Goal: Task Accomplishment & Management: Use online tool/utility

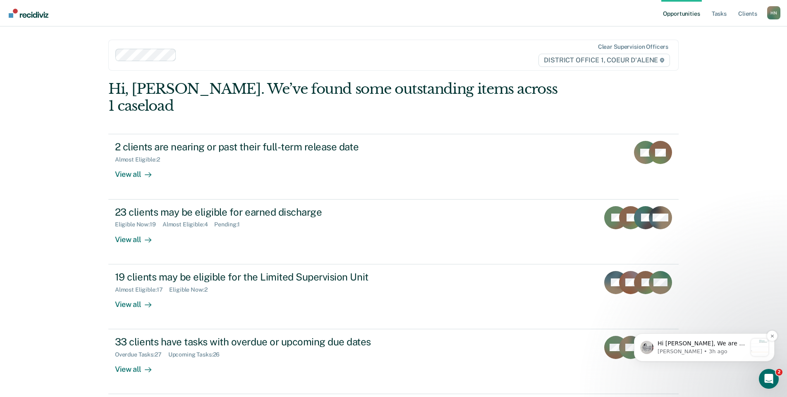
click at [684, 349] on p "[PERSON_NAME] • 3h ago" at bounding box center [702, 351] width 89 height 7
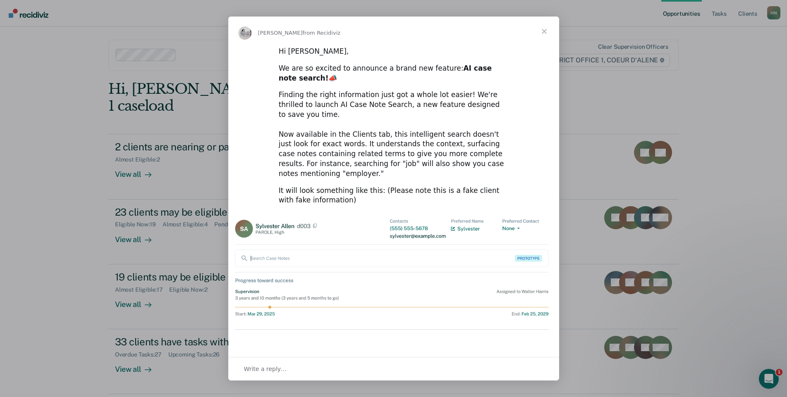
click at [546, 34] on span "Close" at bounding box center [544, 32] width 30 height 30
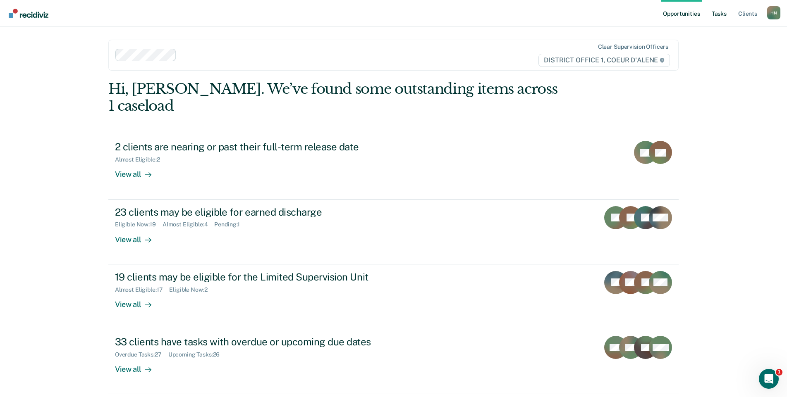
click at [718, 19] on link "Tasks" at bounding box center [719, 13] width 18 height 26
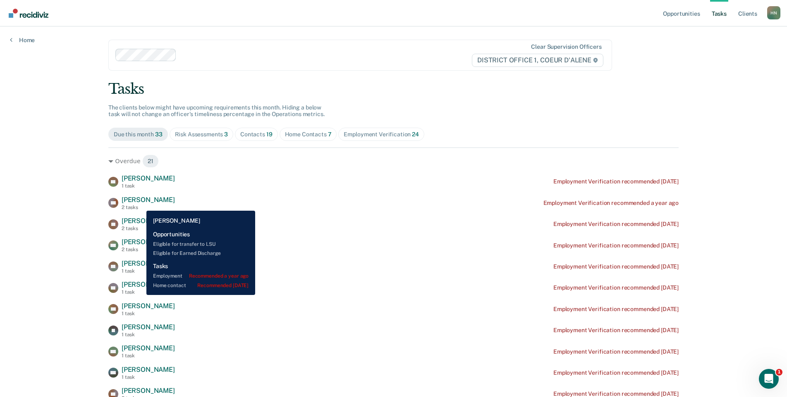
click at [140, 205] on div "2 tasks" at bounding box center [148, 208] width 53 height 6
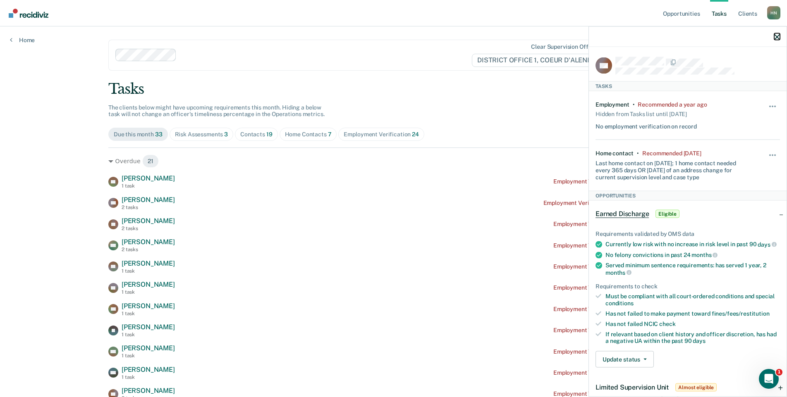
click at [776, 36] on icon "button" at bounding box center [777, 37] width 6 height 6
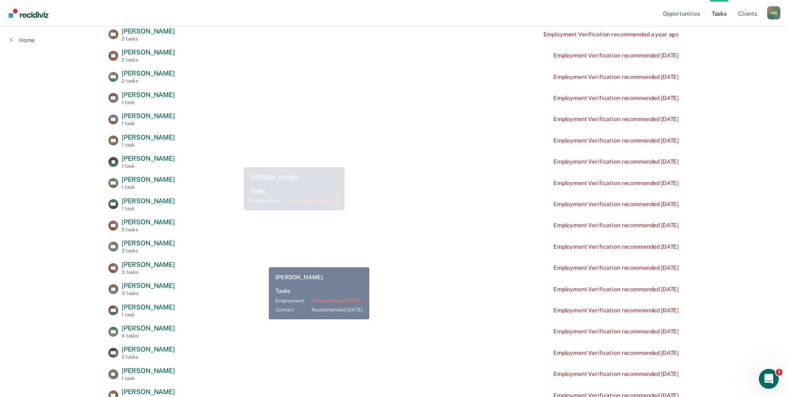
scroll to position [168, 0]
